Goal: Information Seeking & Learning: Learn about a topic

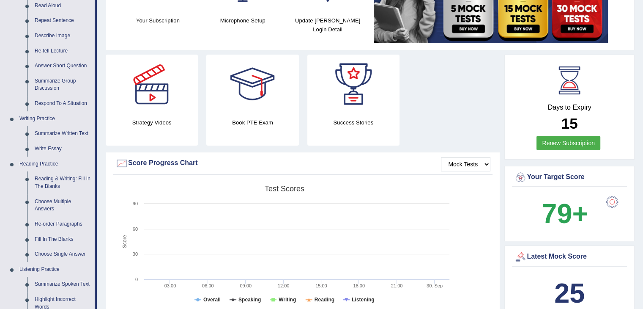
scroll to position [127, 0]
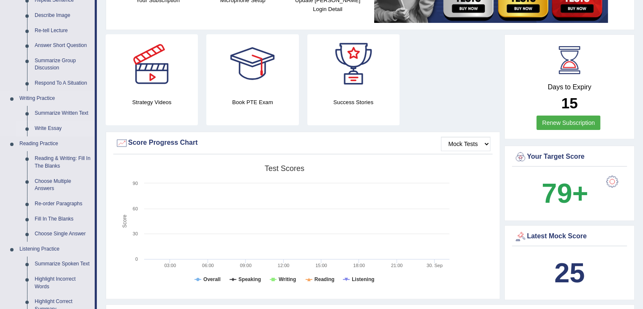
click at [59, 132] on link "Write Essay" at bounding box center [63, 128] width 64 height 15
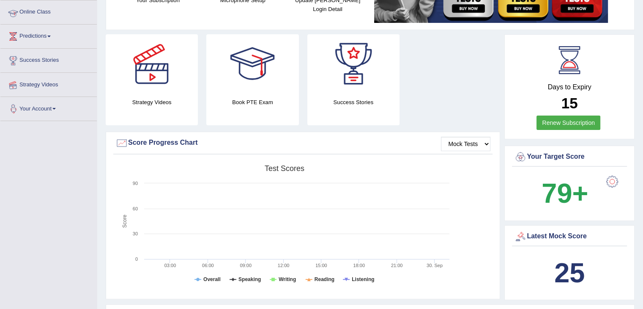
scroll to position [144, 0]
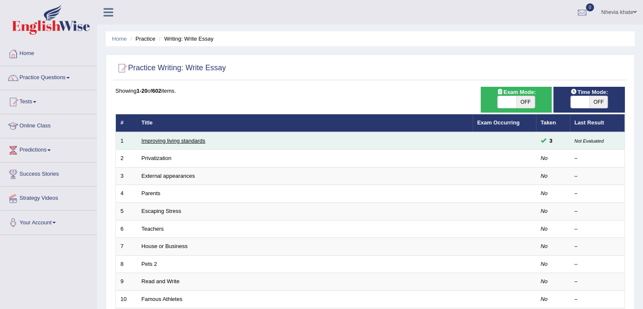
click at [167, 139] on link "Improving living standards" at bounding box center [174, 140] width 64 height 6
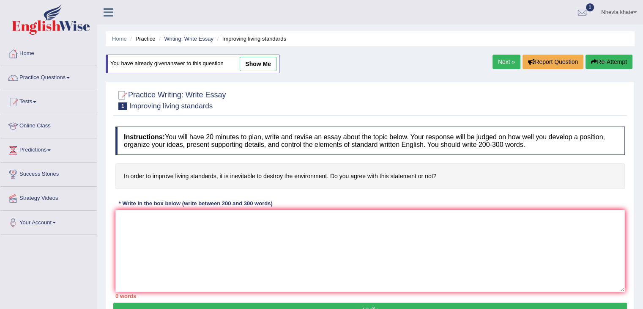
click at [263, 65] on link "show me" at bounding box center [258, 64] width 37 height 14
type textarea "The increasing influence of inevitable to destroy the environment on our lives …"
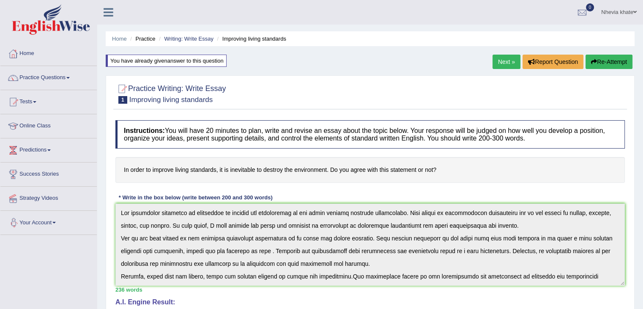
click at [455, 55] on div "Home Practice Writing: Write Essay Improving living standards You have already …" at bounding box center [370, 273] width 546 height 547
click at [62, 77] on link "Practice Questions" at bounding box center [48, 76] width 96 height 21
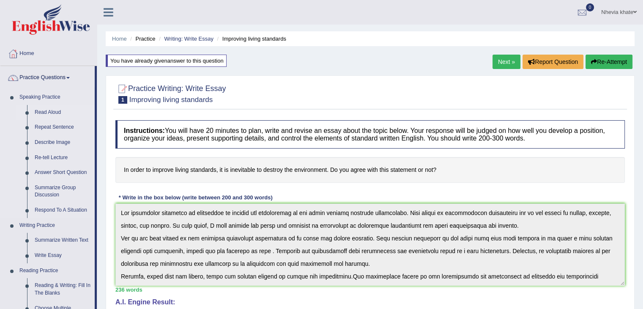
click at [51, 115] on link "Read Aloud" at bounding box center [63, 112] width 64 height 15
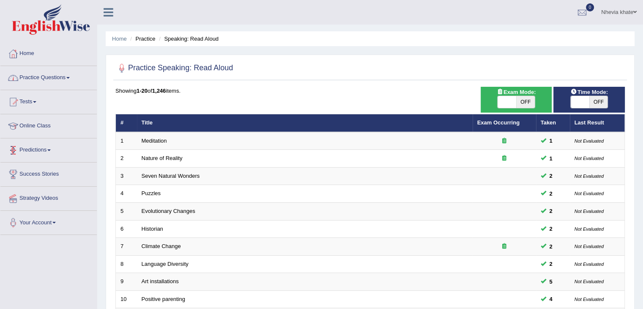
click at [69, 77] on link "Practice Questions" at bounding box center [48, 76] width 96 height 21
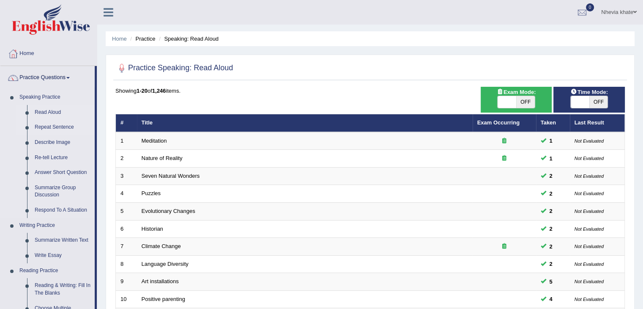
click at [54, 131] on link "Repeat Sentence" at bounding box center [63, 127] width 64 height 15
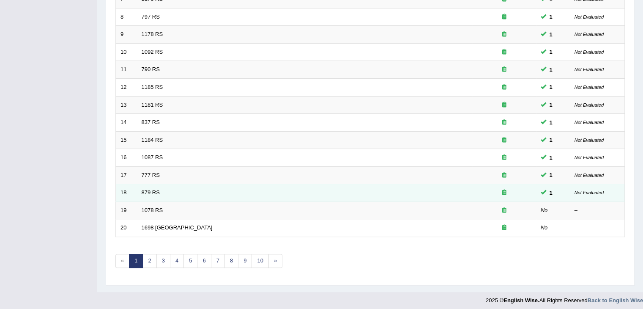
scroll to position [249, 0]
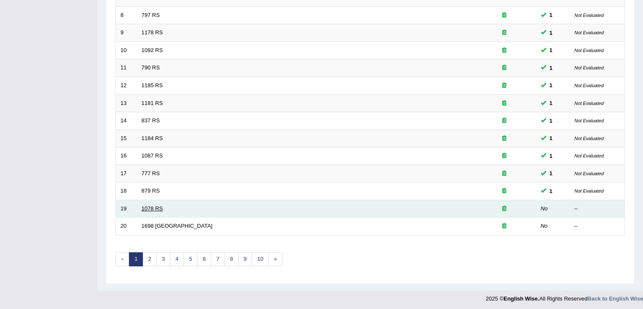
click at [153, 207] on link "1078 RS" at bounding box center [153, 208] width 22 height 6
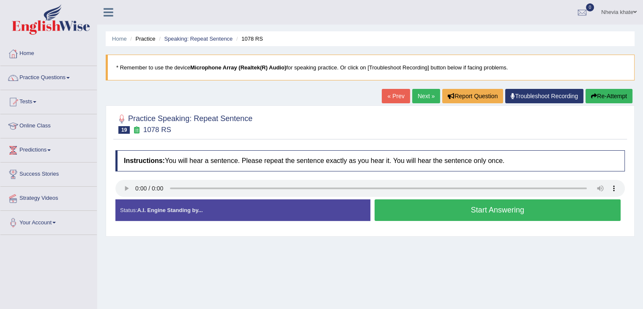
click at [406, 211] on button "Start Answering" at bounding box center [498, 210] width 247 height 22
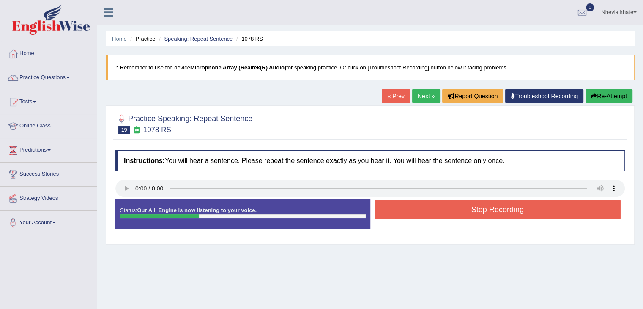
click at [404, 211] on button "Stop Recording" at bounding box center [498, 209] width 247 height 19
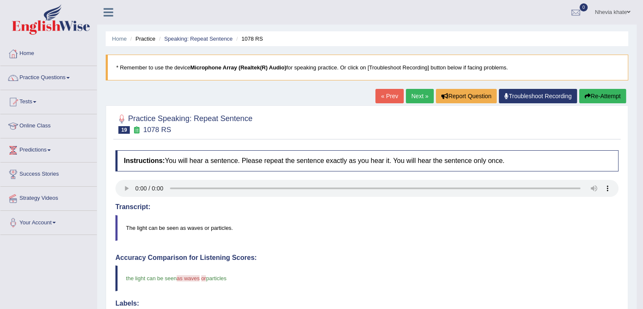
click at [413, 98] on link "Next »" at bounding box center [420, 96] width 28 height 14
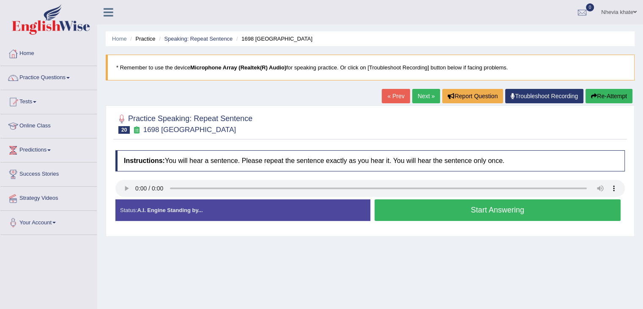
click at [411, 212] on button "Start Answering" at bounding box center [498, 210] width 247 height 22
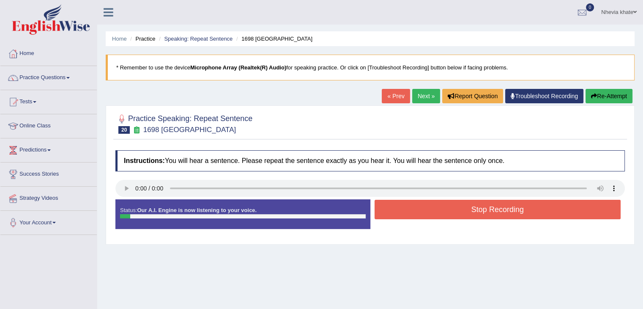
click at [411, 212] on button "Stop Recording" at bounding box center [498, 209] width 247 height 19
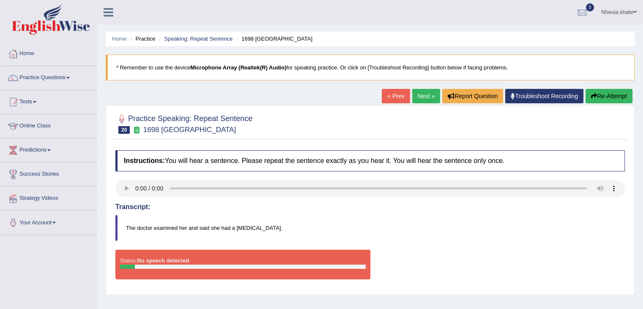
click at [603, 95] on button "Re-Attempt" at bounding box center [609, 96] width 47 height 14
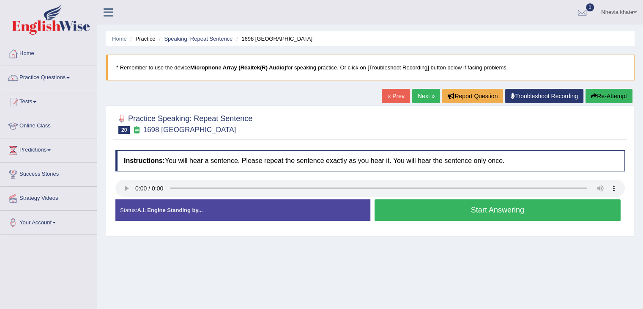
click at [426, 102] on link "Next »" at bounding box center [426, 96] width 28 height 14
click at [426, 208] on button "Start Answering" at bounding box center [498, 210] width 247 height 22
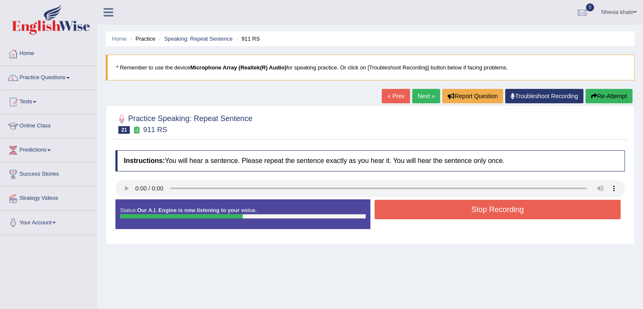
click at [426, 208] on button "Stop Recording" at bounding box center [498, 209] width 247 height 19
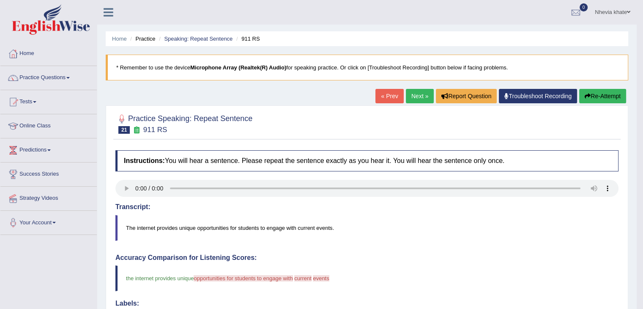
click at [414, 99] on link "Next »" at bounding box center [420, 96] width 28 height 14
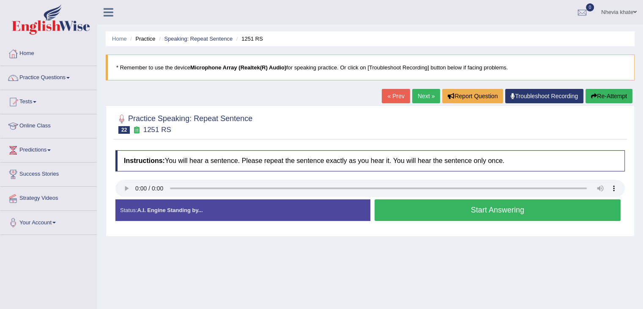
click at [433, 211] on button "Start Answering" at bounding box center [498, 210] width 247 height 22
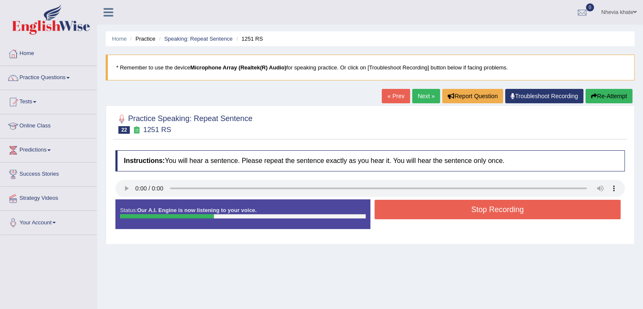
click at [433, 211] on button "Stop Recording" at bounding box center [498, 209] width 247 height 19
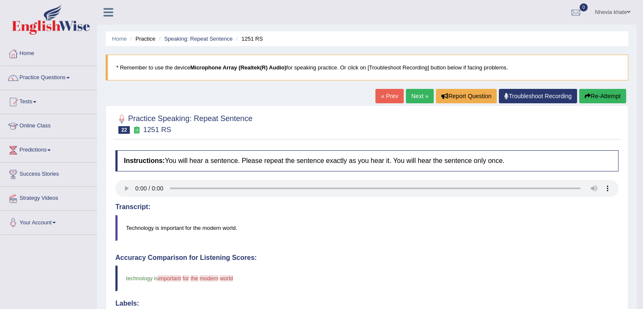
click at [409, 97] on link "Next »" at bounding box center [420, 96] width 28 height 14
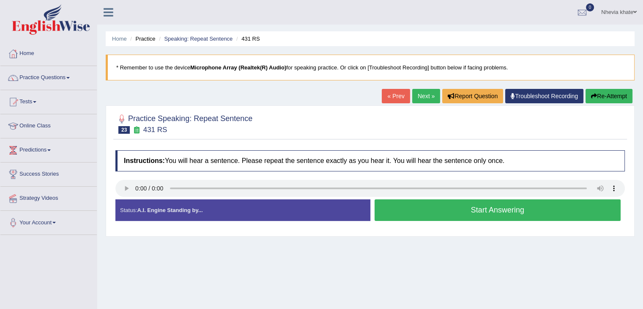
click at [416, 209] on button "Start Answering" at bounding box center [498, 210] width 247 height 22
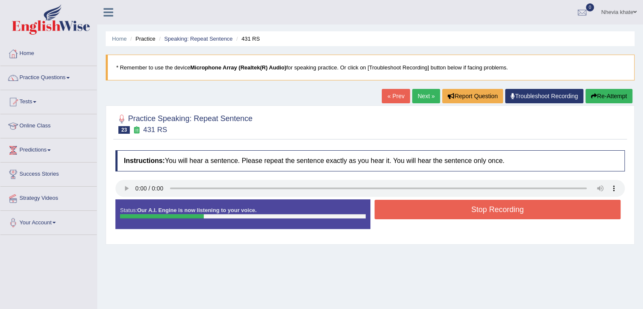
click at [416, 209] on button "Stop Recording" at bounding box center [498, 209] width 247 height 19
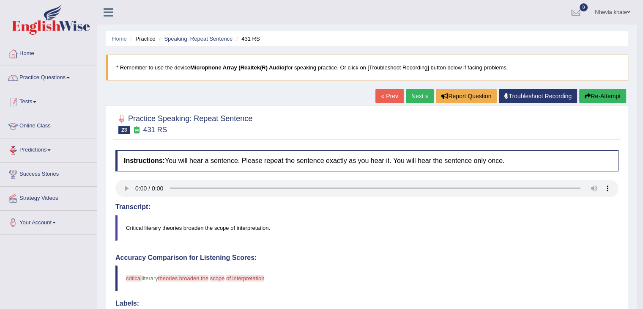
click at [62, 76] on link "Practice Questions" at bounding box center [48, 76] width 96 height 21
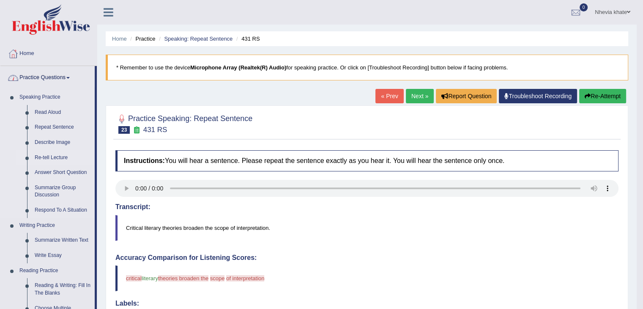
click at [50, 160] on link "Re-tell Lecture" at bounding box center [63, 157] width 64 height 15
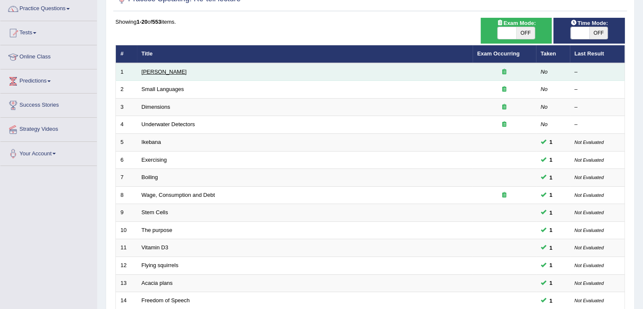
scroll to position [42, 0]
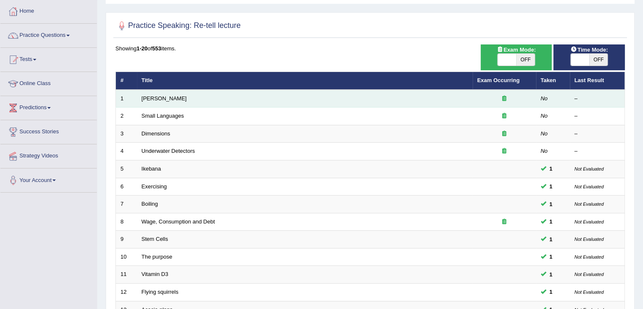
click at [157, 93] on td "[PERSON_NAME]" at bounding box center [305, 99] width 336 height 18
click at [158, 99] on link "Amory Lovins" at bounding box center [164, 98] width 45 height 6
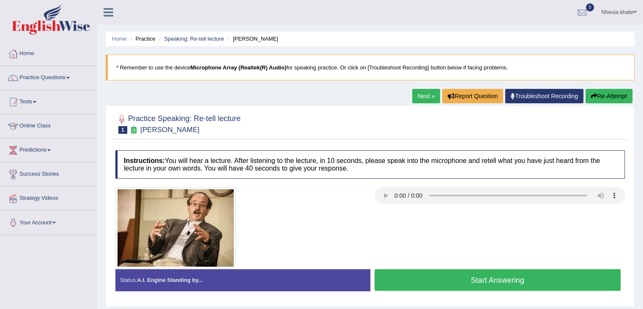
click at [459, 280] on button "Start Answering" at bounding box center [498, 280] width 247 height 22
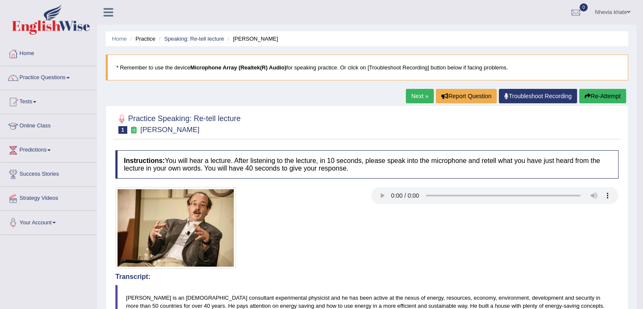
click at [418, 96] on link "Next »" at bounding box center [420, 96] width 28 height 14
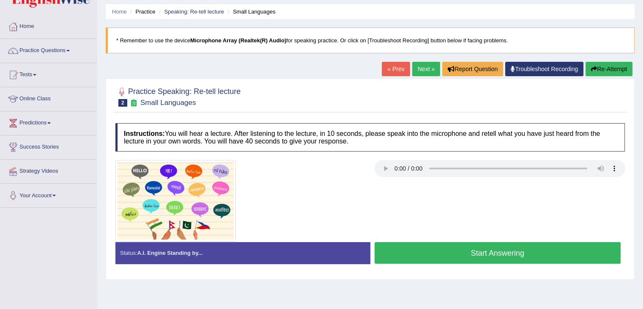
scroll to position [42, 0]
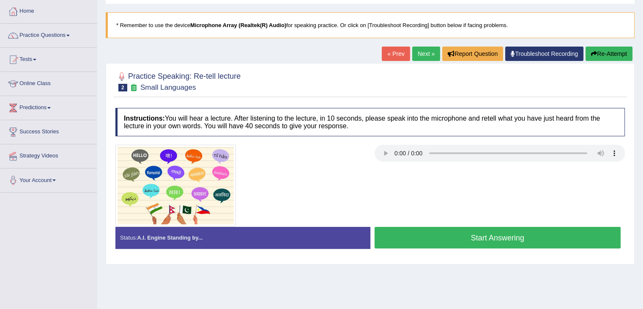
click at [417, 236] on button "Start Answering" at bounding box center [498, 238] width 247 height 22
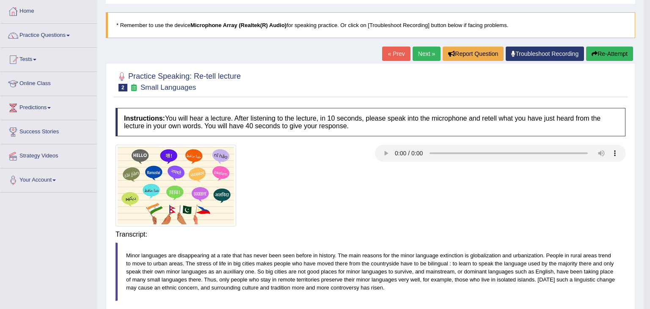
click at [424, 239] on body "Toggle navigation Home Practice Questions Speaking Practice Read Aloud Repeat S…" at bounding box center [325, 112] width 650 height 309
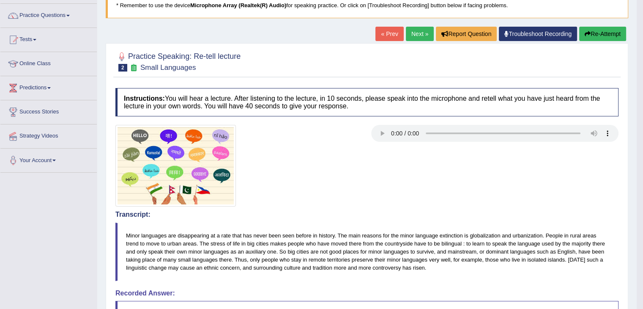
scroll to position [10, 0]
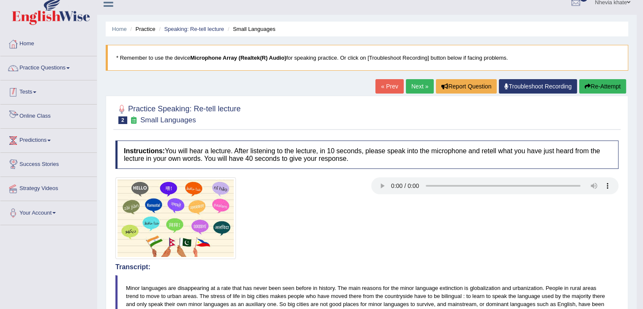
click at [54, 69] on link "Practice Questions" at bounding box center [48, 66] width 96 height 21
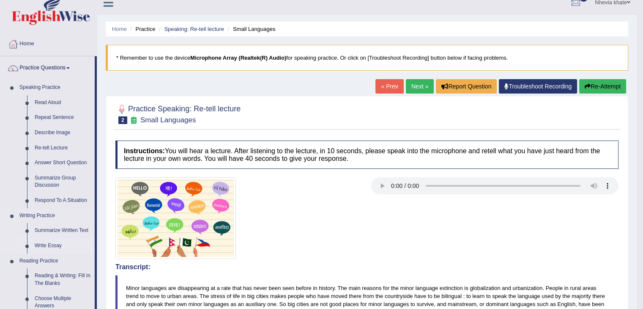
click at [59, 248] on link "Write Essay" at bounding box center [63, 245] width 64 height 15
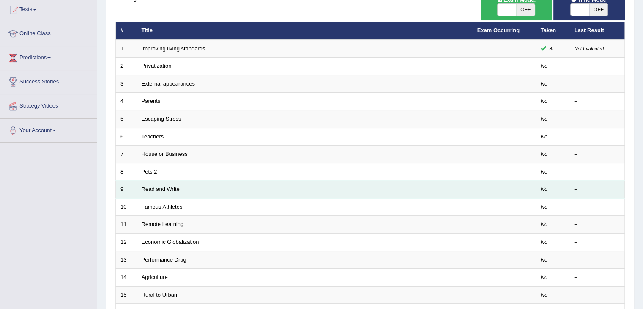
scroll to position [80, 0]
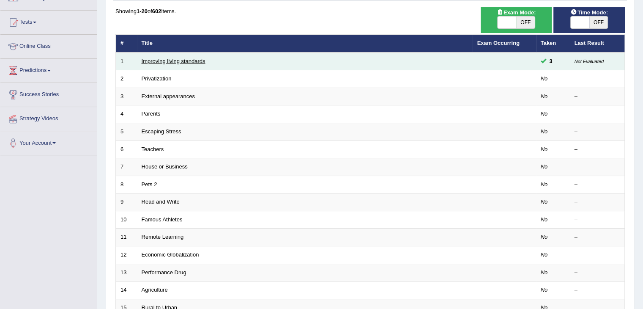
click at [171, 62] on link "Improving living standards" at bounding box center [174, 61] width 64 height 6
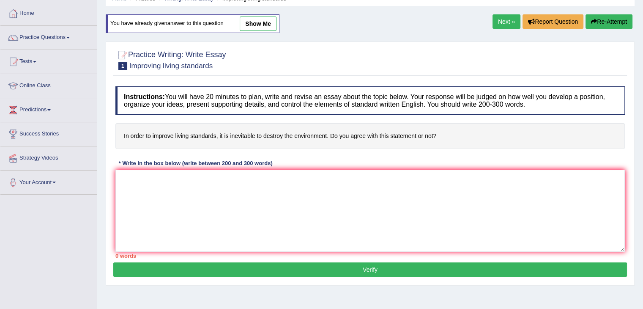
scroll to position [85, 0]
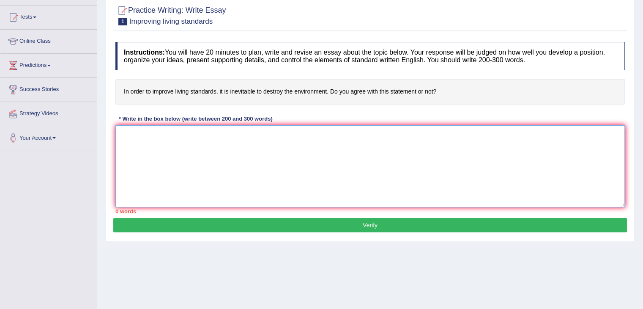
click at [146, 143] on textarea at bounding box center [370, 166] width 510 height 82
